Goal: Information Seeking & Learning: Compare options

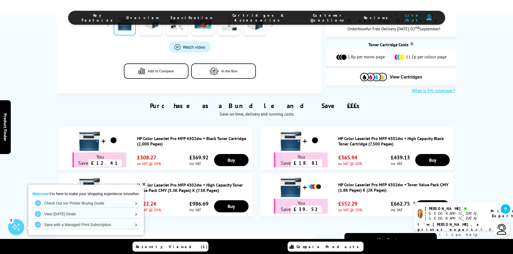
scroll to position [108, 0]
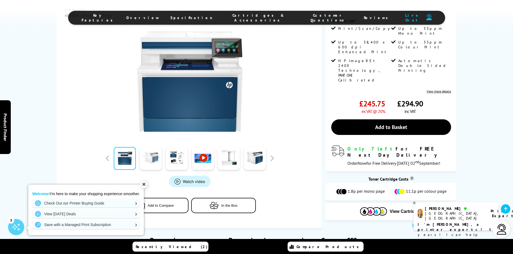
click at [155, 157] on link at bounding box center [151, 158] width 22 height 23
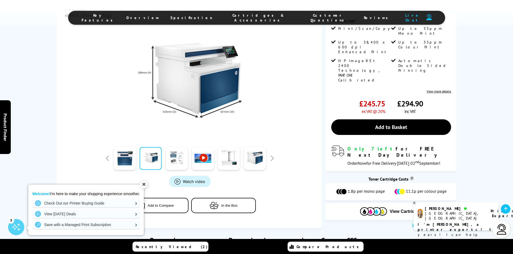
click at [172, 157] on link at bounding box center [177, 158] width 22 height 23
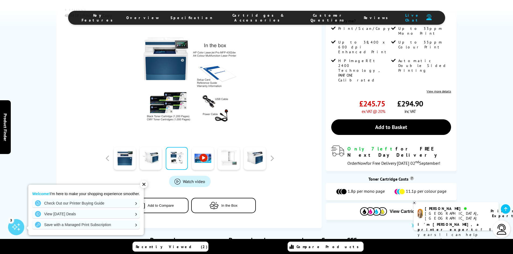
click at [230, 160] on link at bounding box center [229, 158] width 22 height 23
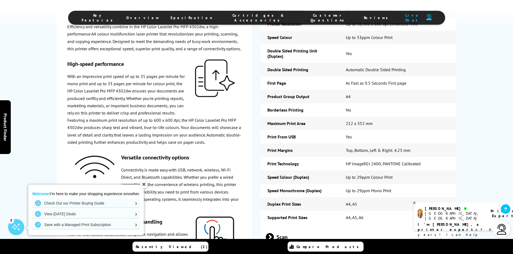
scroll to position [915, 0]
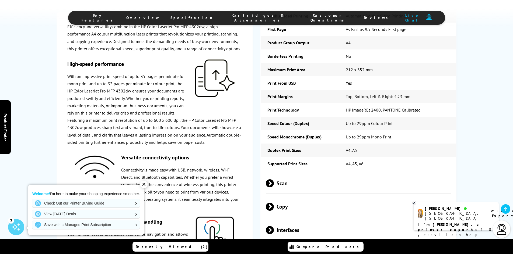
click at [274, 180] on span at bounding box center [274, 184] width 0 height 8
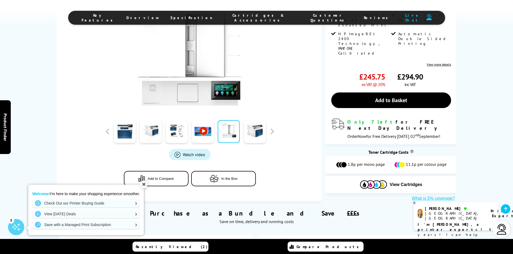
scroll to position [0, 0]
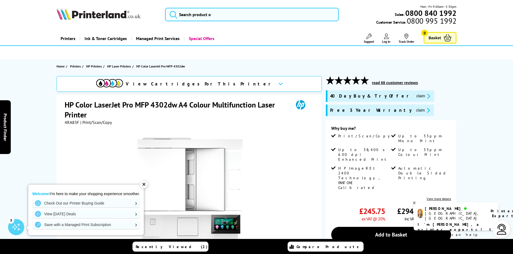
click at [70, 39] on link "Printers" at bounding box center [68, 39] width 23 height 14
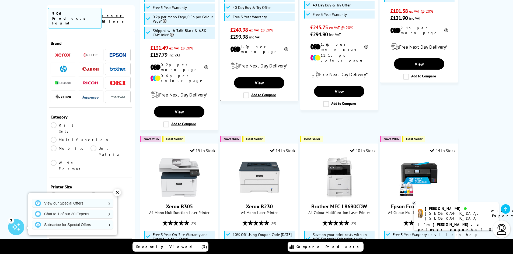
scroll to position [646, 0]
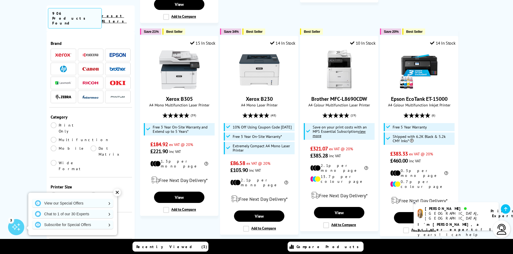
click at [56, 66] on span at bounding box center [63, 69] width 16 height 7
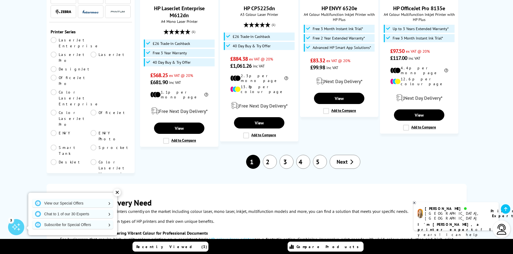
scroll to position [81, 0]
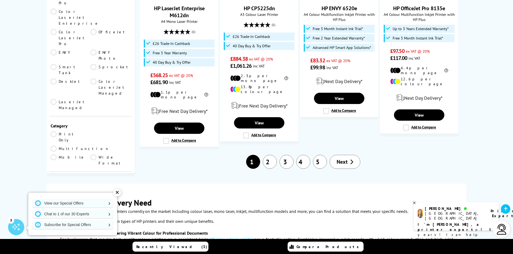
click at [55, 213] on link "Colour" at bounding box center [71, 216] width 40 height 6
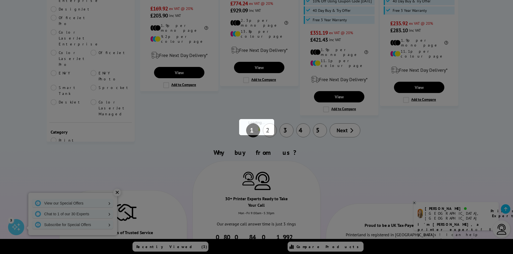
scroll to position [81, 0]
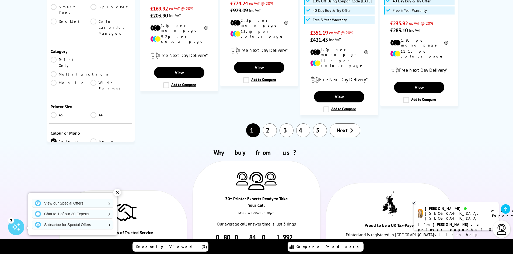
click at [51, 165] on link "Laser" at bounding box center [71, 168] width 40 height 6
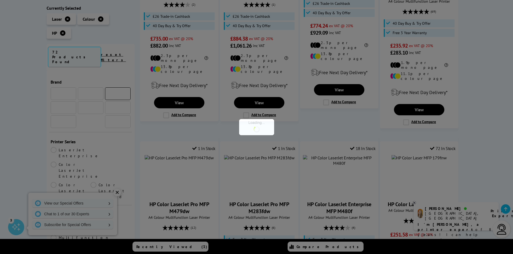
scroll to position [81, 0]
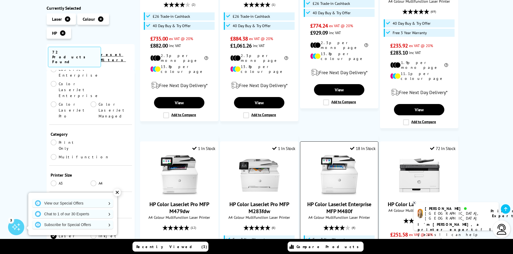
click at [343, 155] on img at bounding box center [339, 175] width 40 height 40
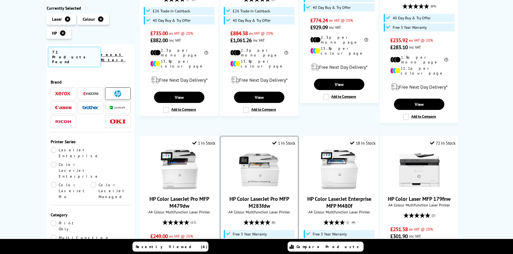
scroll to position [651, 0]
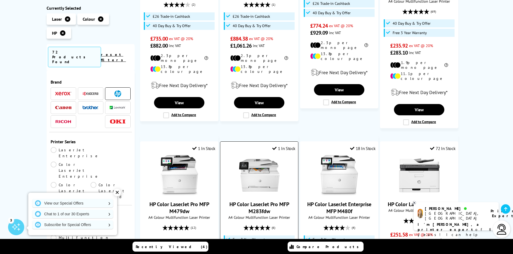
click at [258, 155] on img at bounding box center [259, 175] width 40 height 40
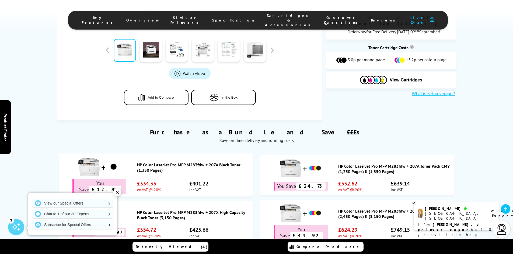
scroll to position [108, 0]
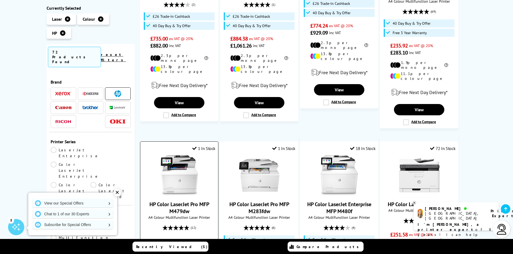
click at [177, 155] on img at bounding box center [179, 175] width 40 height 40
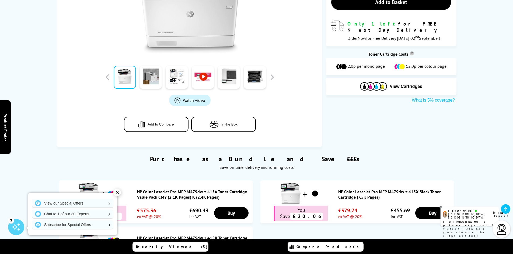
scroll to position [215, 0]
